Goal: Task Accomplishment & Management: Complete application form

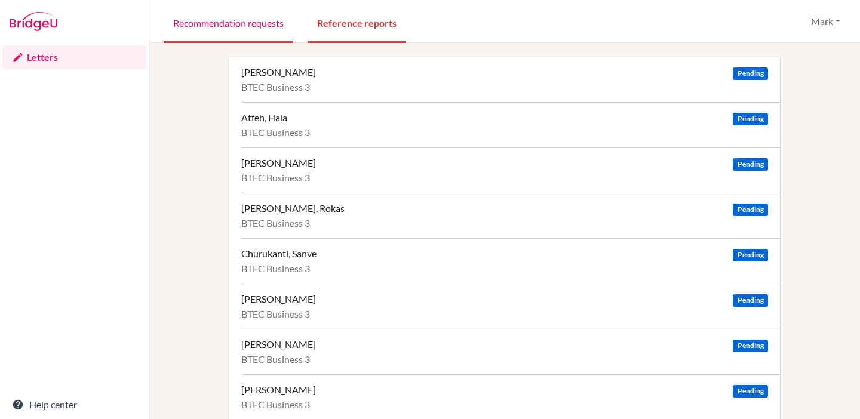
click at [215, 35] on link "Recommendation requests" at bounding box center [229, 22] width 130 height 41
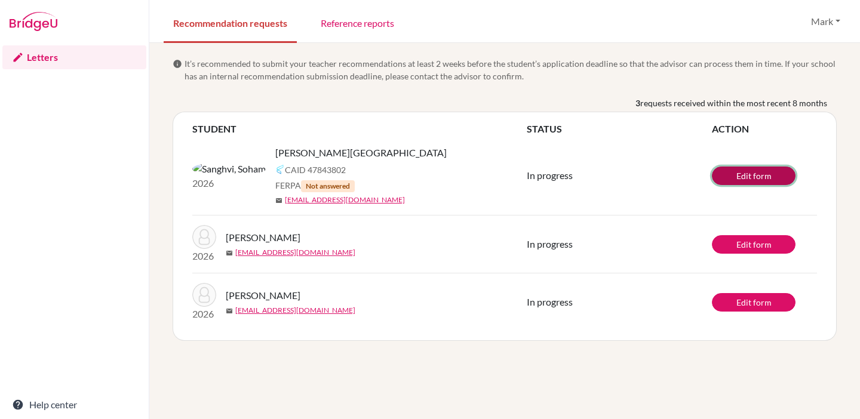
click at [726, 174] on link "Edit form" at bounding box center [754, 176] width 84 height 19
click at [372, 19] on link "Reference reports" at bounding box center [357, 22] width 93 height 41
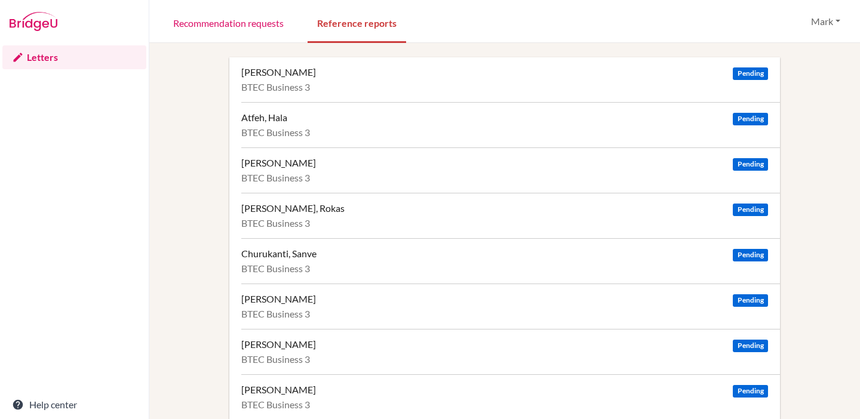
scroll to position [72, 0]
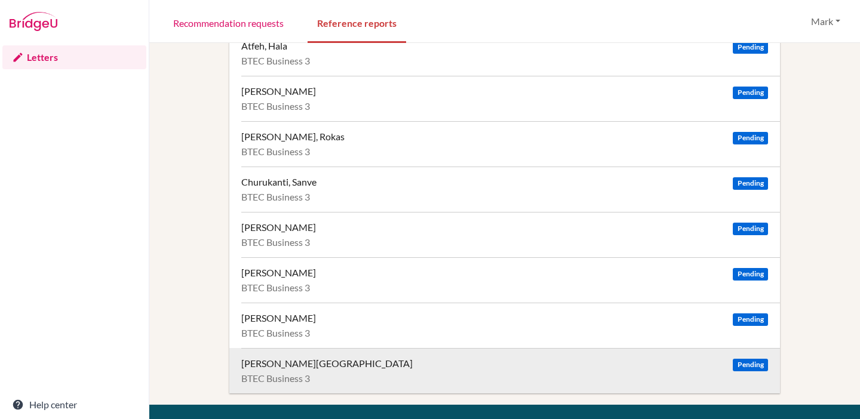
click at [293, 360] on div "Sanghvi, Soham" at bounding box center [326, 364] width 171 height 12
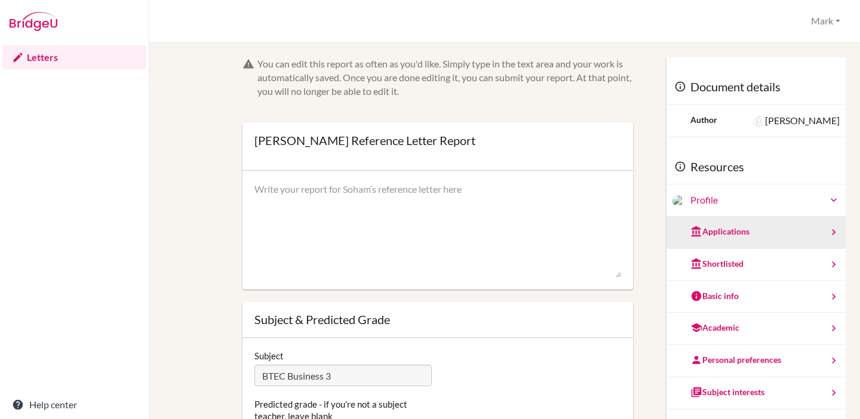
click at [735, 234] on div "Applications" at bounding box center [756, 233] width 179 height 32
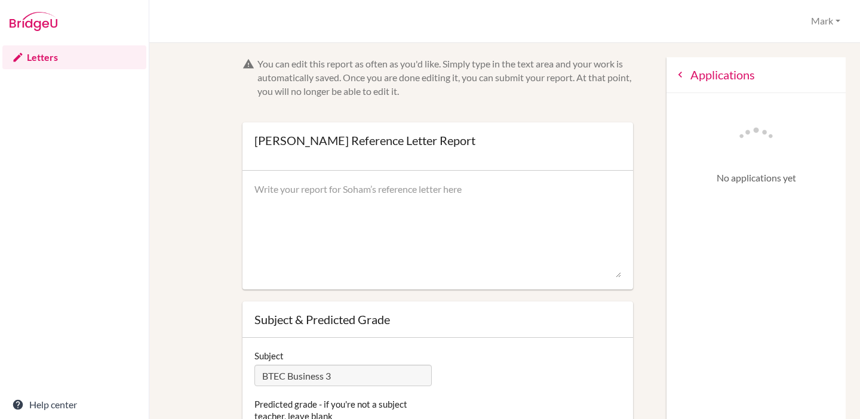
click at [667, 82] on div "Applications" at bounding box center [756, 75] width 179 height 36
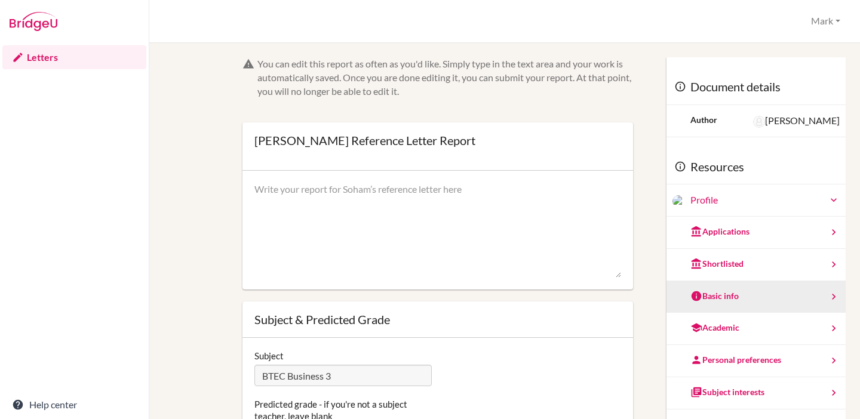
click at [719, 296] on div "Basic info" at bounding box center [715, 296] width 48 height 12
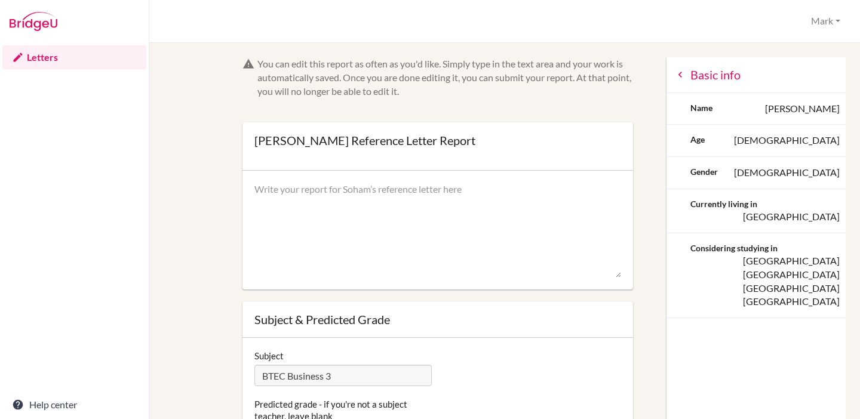
click at [674, 79] on icon at bounding box center [680, 75] width 12 height 12
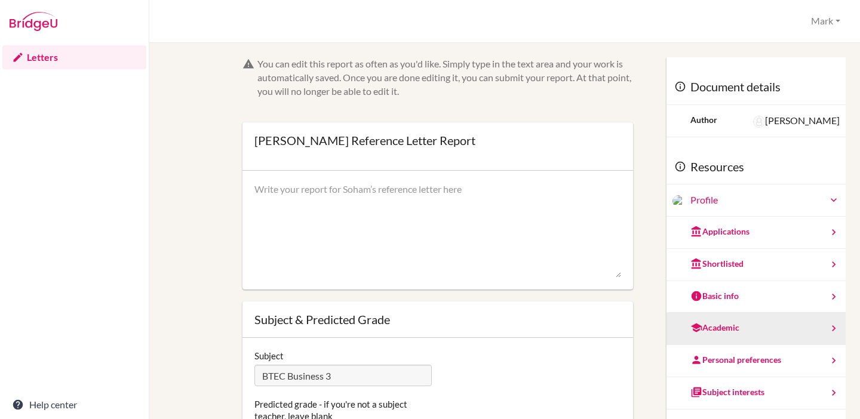
click at [719, 327] on div "Academic" at bounding box center [715, 328] width 49 height 12
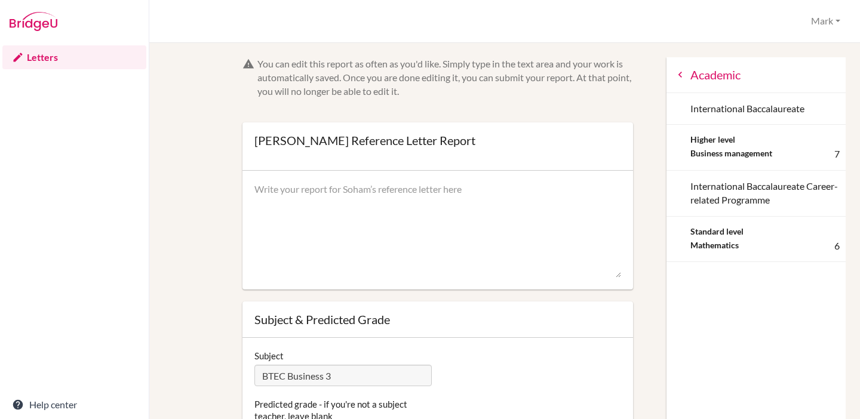
click at [674, 75] on icon at bounding box center [680, 75] width 12 height 12
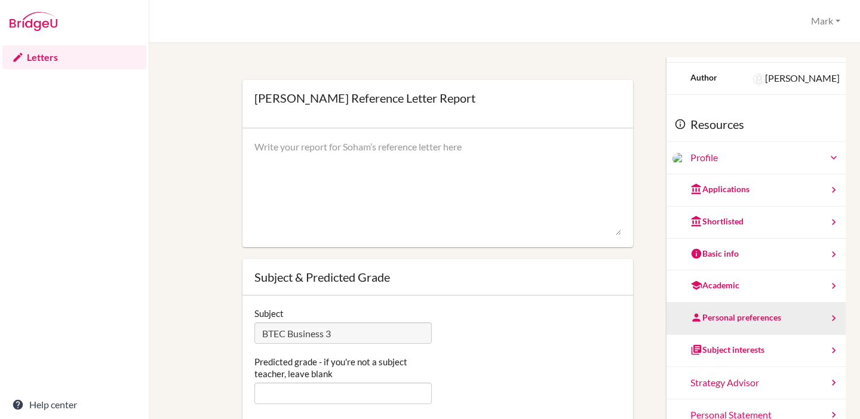
scroll to position [28, 0]
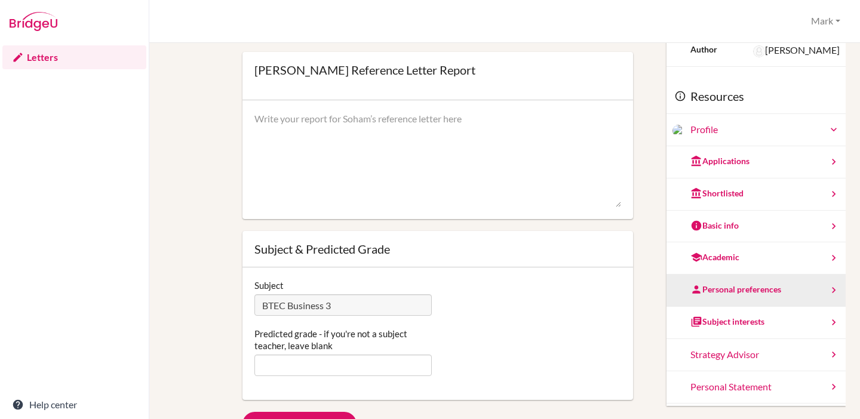
click at [744, 289] on div "Personal preferences" at bounding box center [736, 290] width 91 height 12
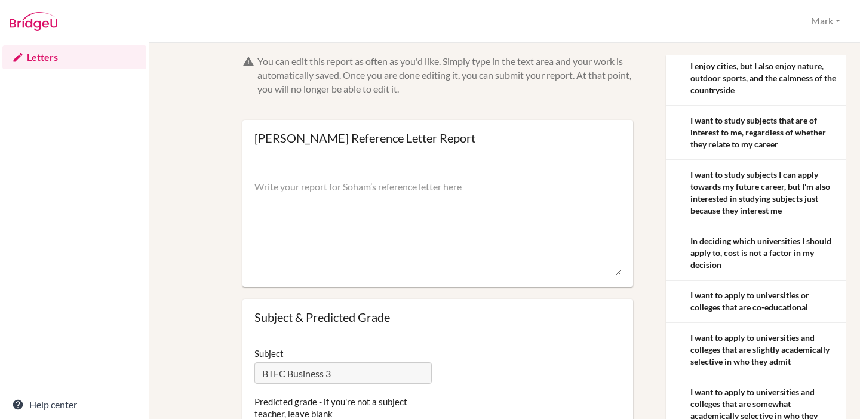
scroll to position [0, 0]
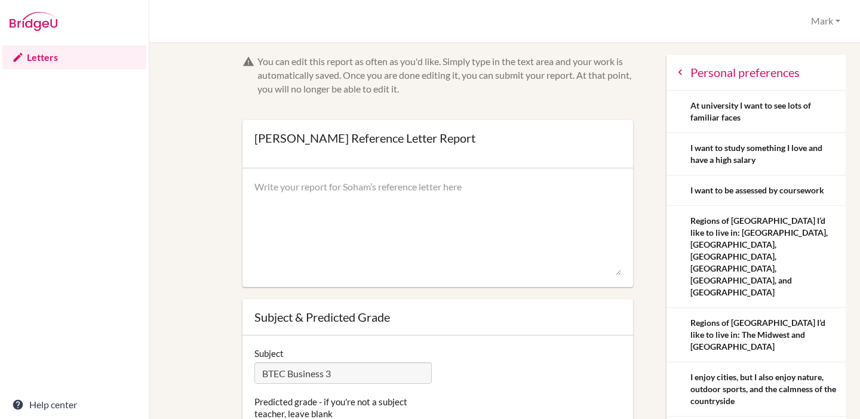
click at [674, 70] on icon at bounding box center [680, 72] width 12 height 12
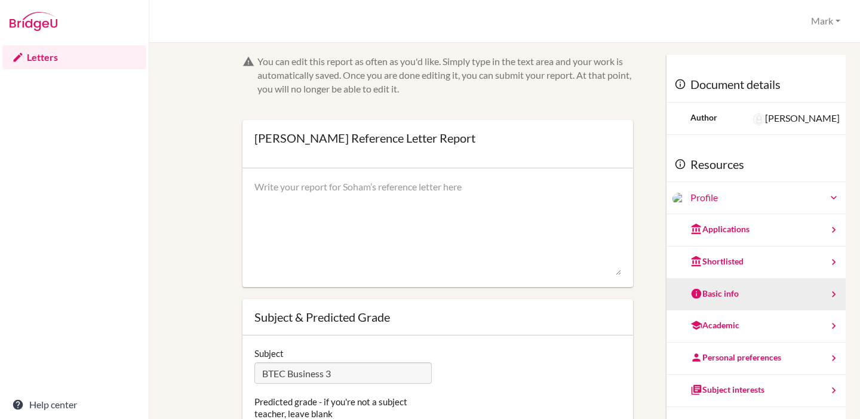
scroll to position [42, 0]
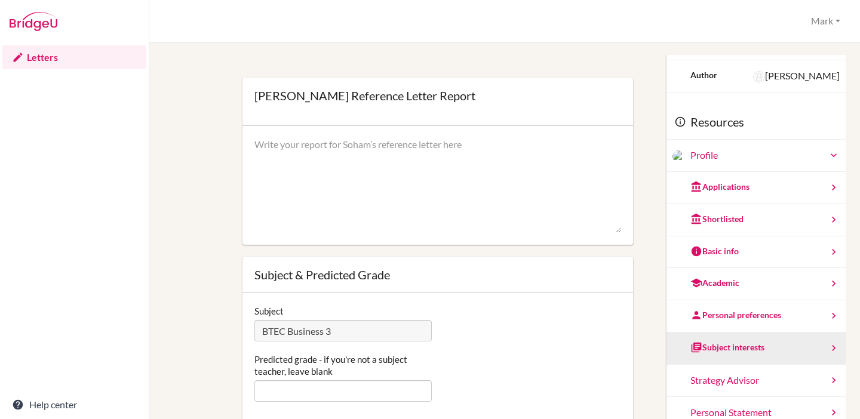
click at [736, 343] on div "Subject interests" at bounding box center [728, 348] width 74 height 12
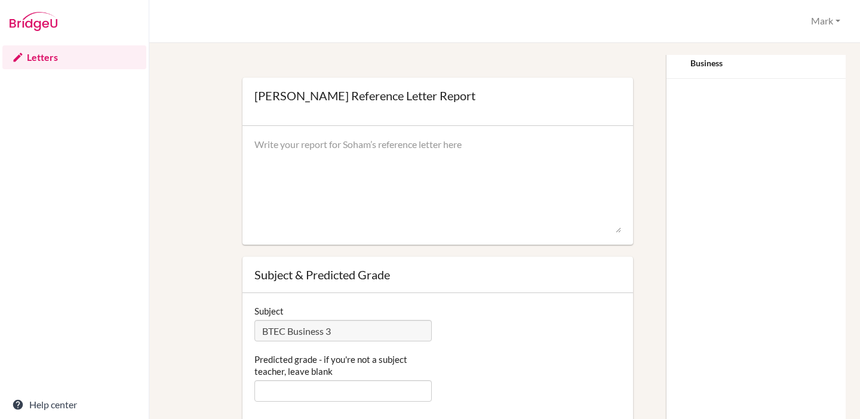
scroll to position [0, 0]
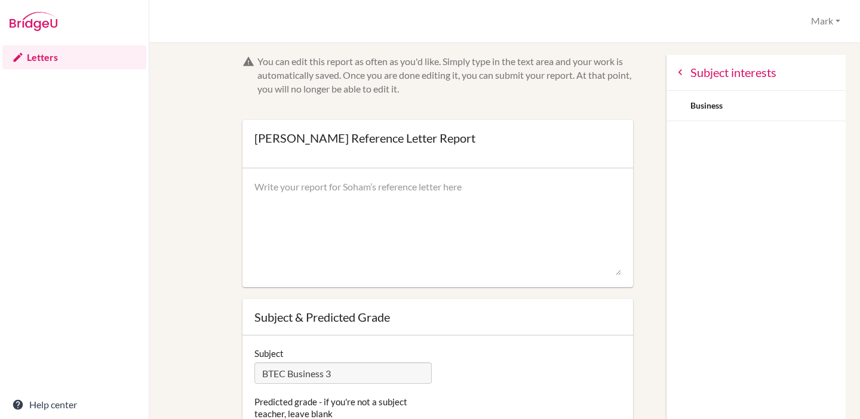
click at [674, 77] on icon at bounding box center [680, 72] width 12 height 12
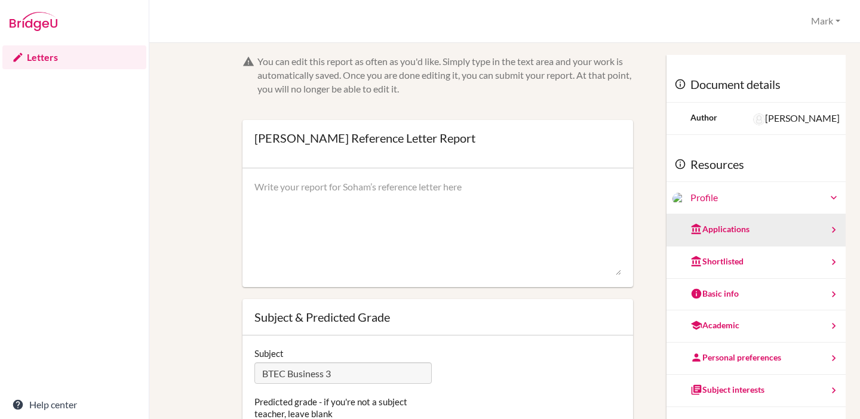
click at [736, 235] on div "Applications" at bounding box center [756, 230] width 179 height 32
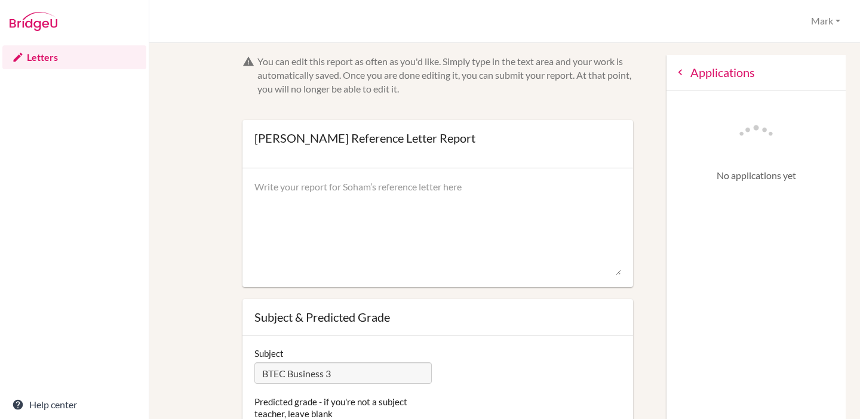
click at [674, 71] on icon at bounding box center [680, 72] width 12 height 12
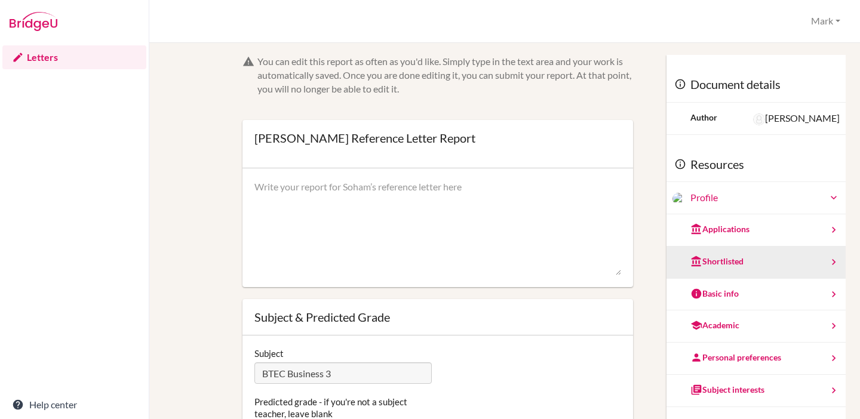
click at [711, 260] on div "Shortlisted" at bounding box center [717, 262] width 53 height 12
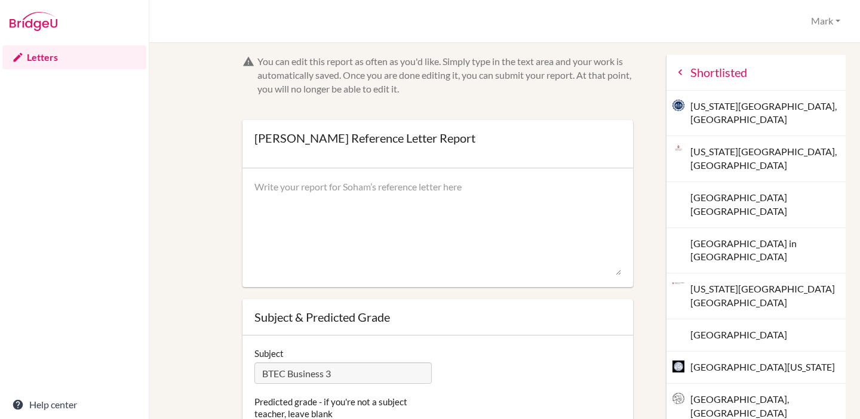
click at [674, 76] on icon at bounding box center [680, 72] width 12 height 12
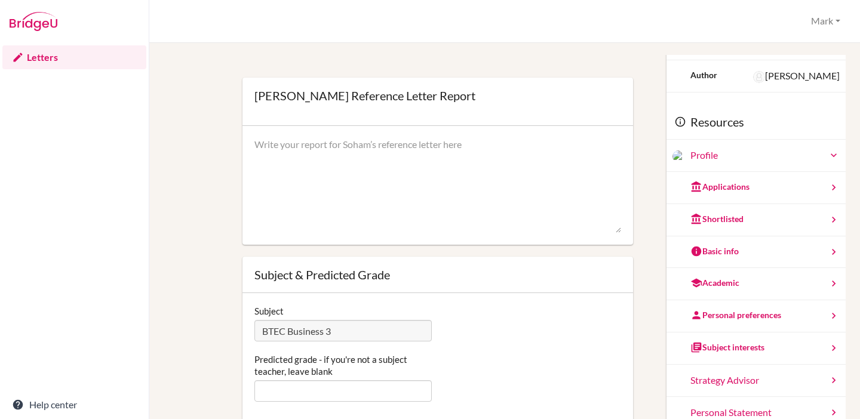
scroll to position [57, 0]
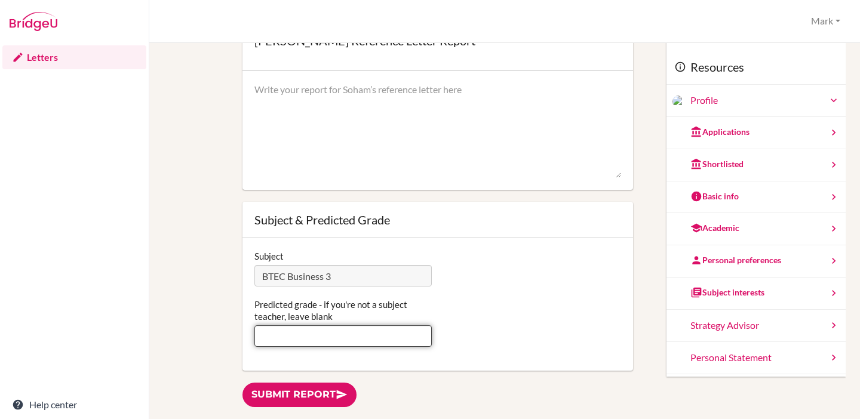
click at [356, 340] on input "Predicted grade - if you're not a subject teacher, leave blank" at bounding box center [342, 337] width 177 height 22
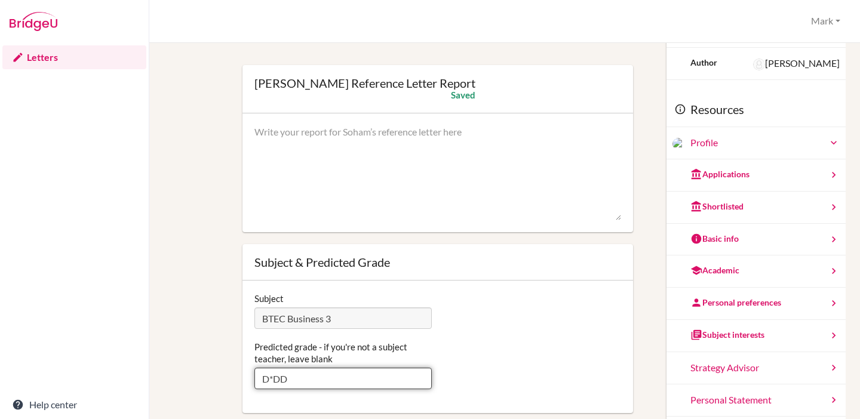
scroll to position [31, 0]
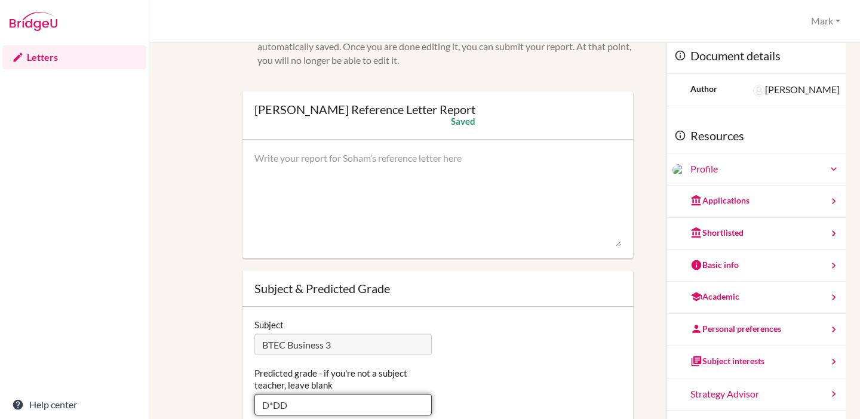
type input "D*DD"
click at [385, 168] on textarea at bounding box center [437, 200] width 367 height 96
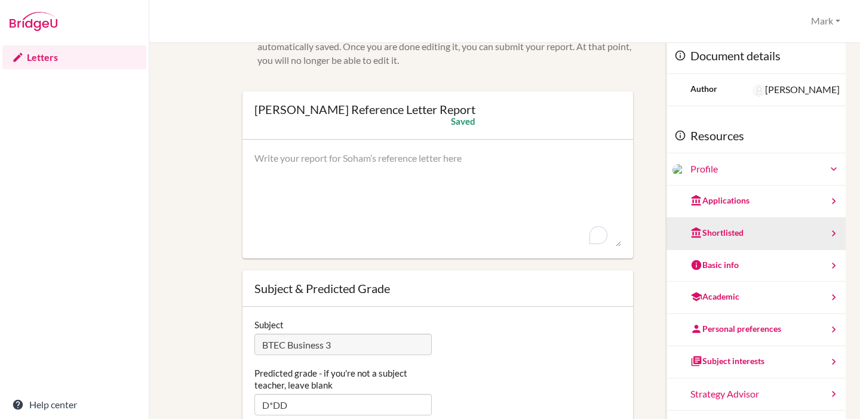
click at [767, 237] on div "Shortlisted" at bounding box center [756, 234] width 179 height 32
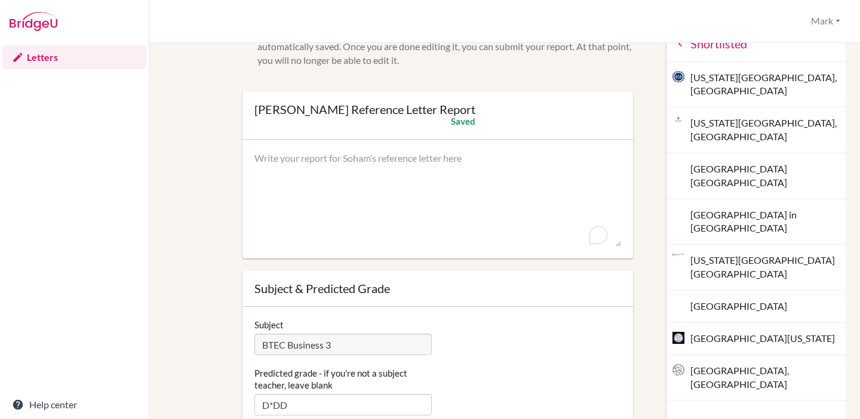
click at [674, 47] on icon at bounding box center [680, 44] width 12 height 12
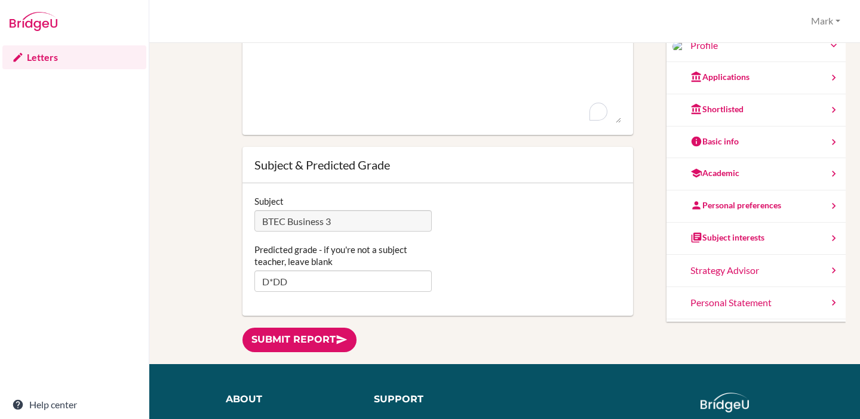
scroll to position [0, 0]
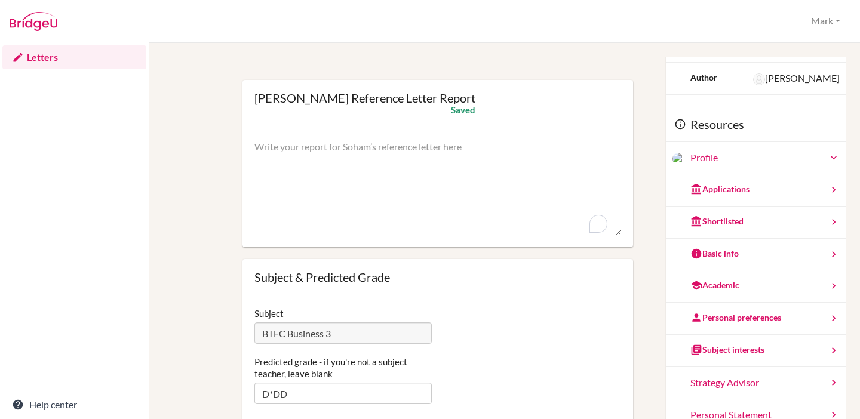
click at [429, 148] on textarea "To enrich screen reader interactions, please activate Accessibility in Grammarl…" at bounding box center [437, 188] width 367 height 96
click at [45, 56] on link "Letters" at bounding box center [74, 57] width 144 height 24
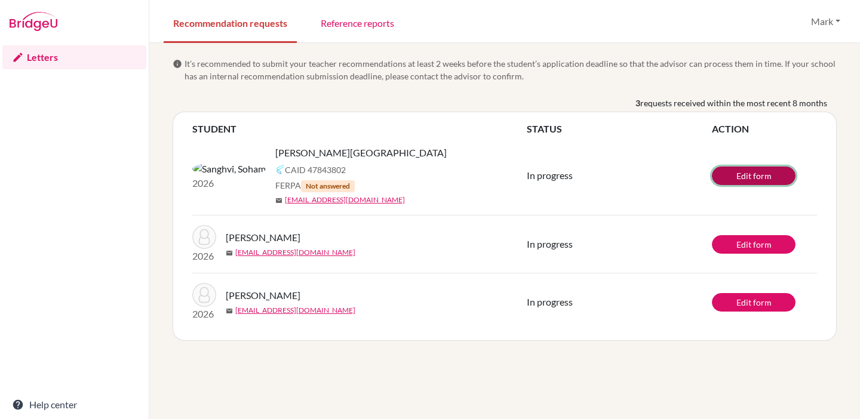
click at [729, 183] on link "Edit form" at bounding box center [754, 176] width 84 height 19
